Goal: Find specific page/section: Find specific page/section

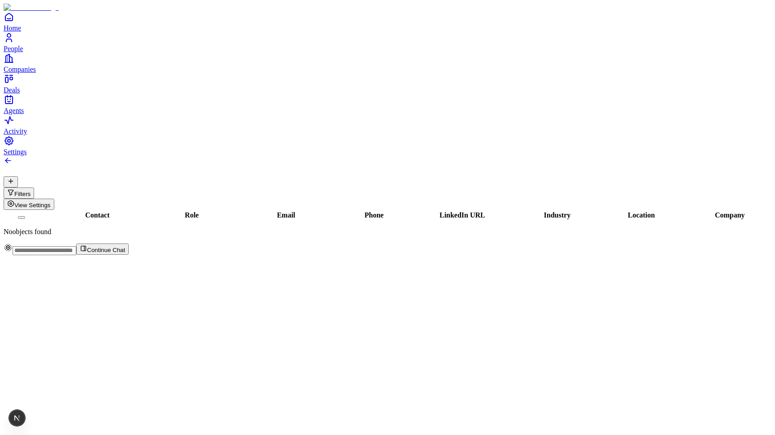
click at [18, 176] on button at bounding box center [11, 181] width 14 height 11
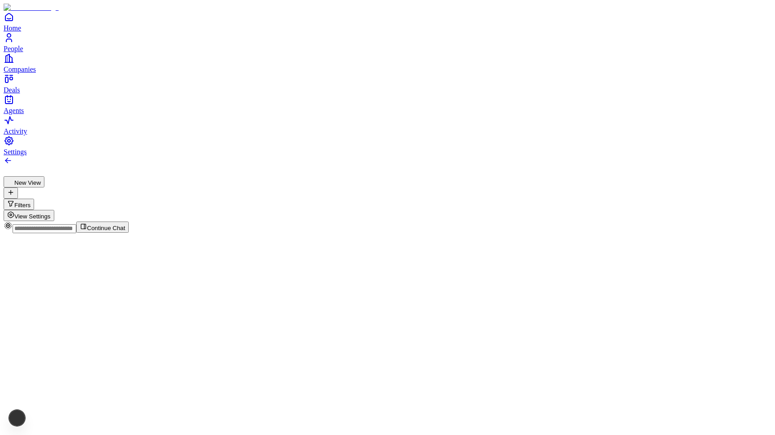
click at [44, 176] on button "New View" at bounding box center [24, 181] width 41 height 11
